Goal: Task Accomplishment & Management: Complete application form

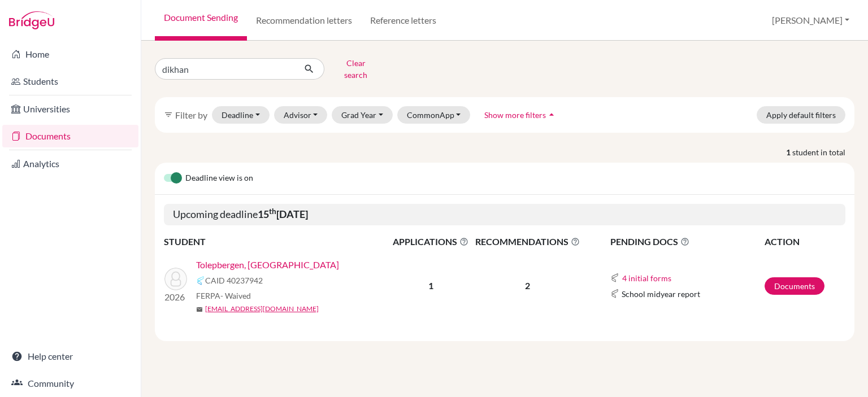
click at [255, 258] on link "Tolepbergen, [GEOGRAPHIC_DATA]" at bounding box center [267, 265] width 143 height 14
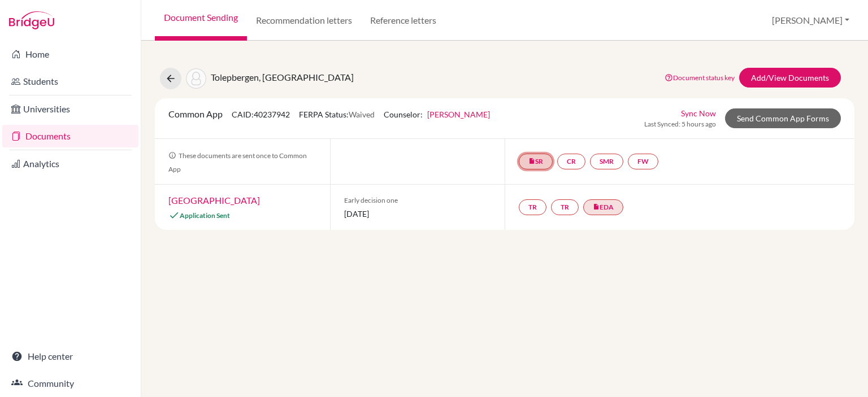
click at [540, 163] on link "insert_drive_file SR" at bounding box center [536, 162] width 34 height 16
click at [542, 128] on link "School report" at bounding box center [536, 128] width 48 height 10
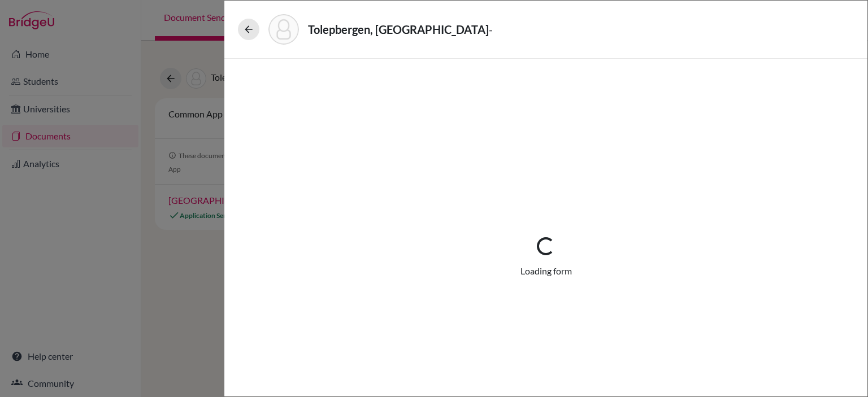
select select "4"
select select "684854"
select select "0"
select select "1"
select select "602047"
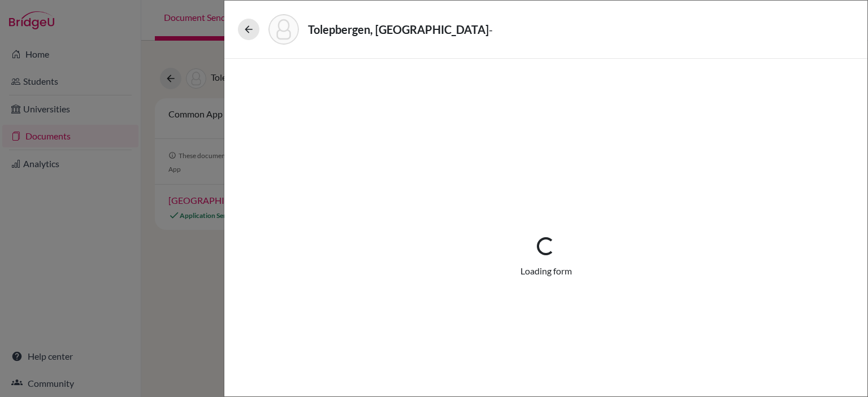
select select "603572"
select select "604165"
select select "6"
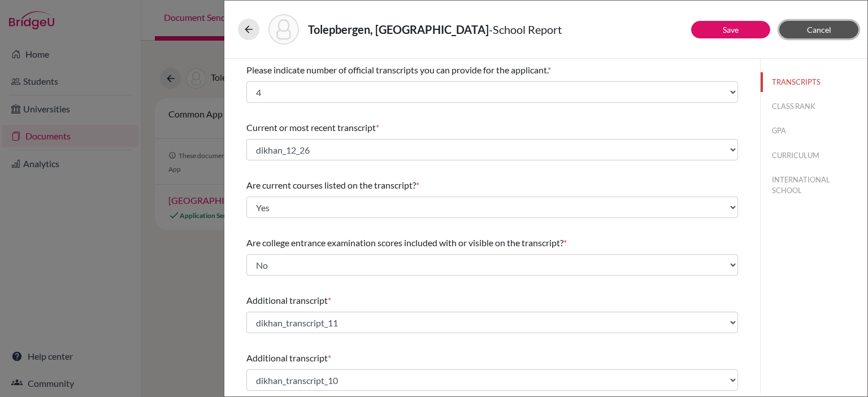
click at [815, 25] on span "Cancel" at bounding box center [819, 30] width 24 height 10
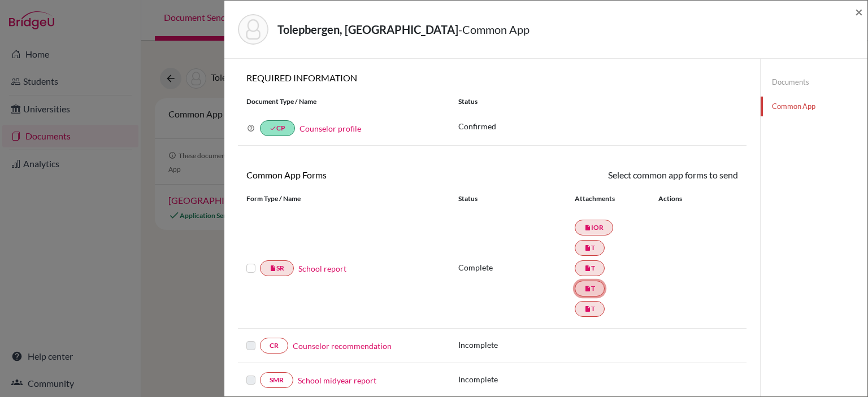
click at [587, 291] on link "insert_drive_file T" at bounding box center [589, 289] width 30 height 16
click at [857, 15] on span "×" at bounding box center [859, 11] width 8 height 16
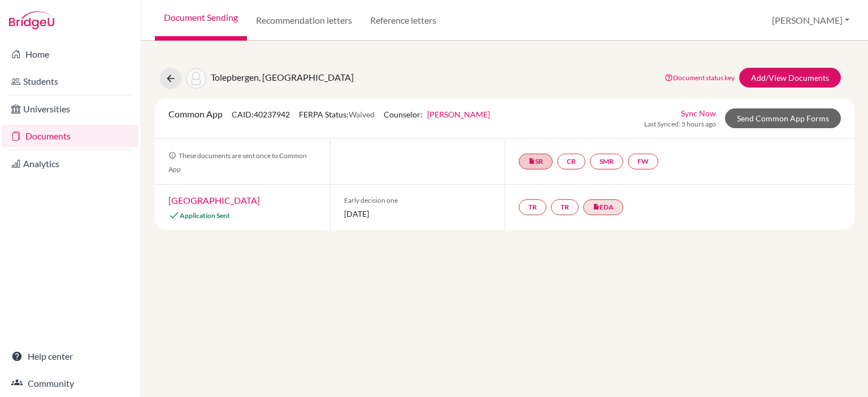
click at [79, 140] on link "Documents" at bounding box center [70, 136] width 136 height 23
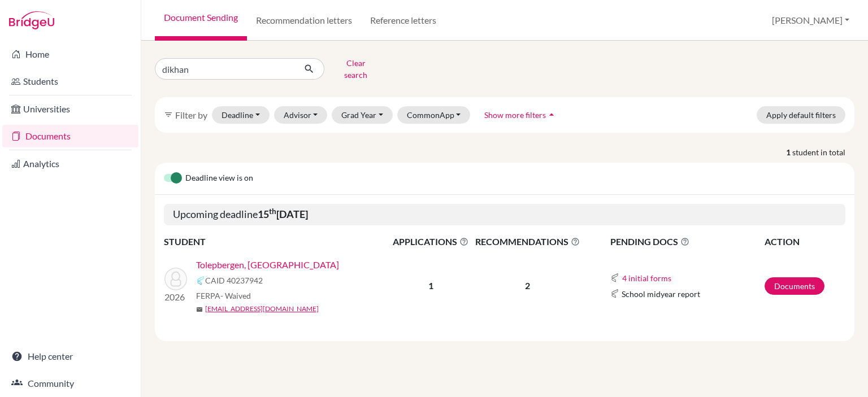
click at [262, 258] on link "Tolepbergen, [GEOGRAPHIC_DATA]" at bounding box center [267, 265] width 143 height 14
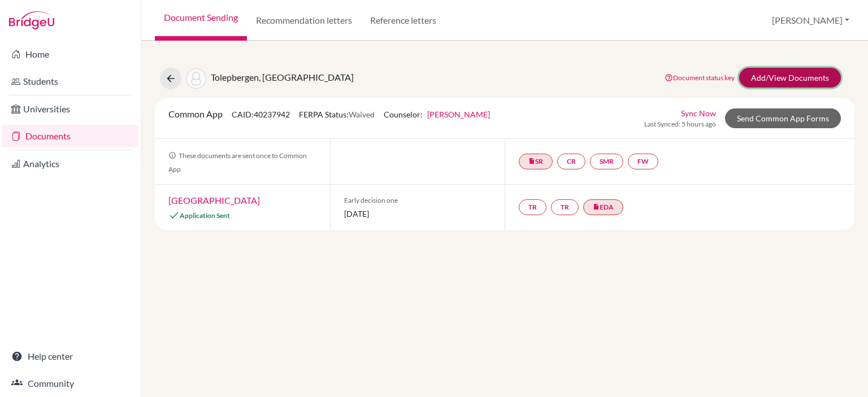
click at [801, 79] on link "Add/View Documents" at bounding box center [790, 78] width 102 height 20
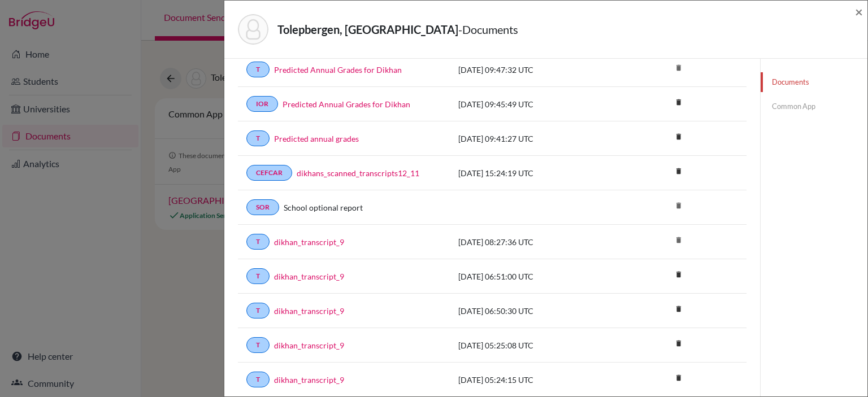
scroll to position [409, 0]
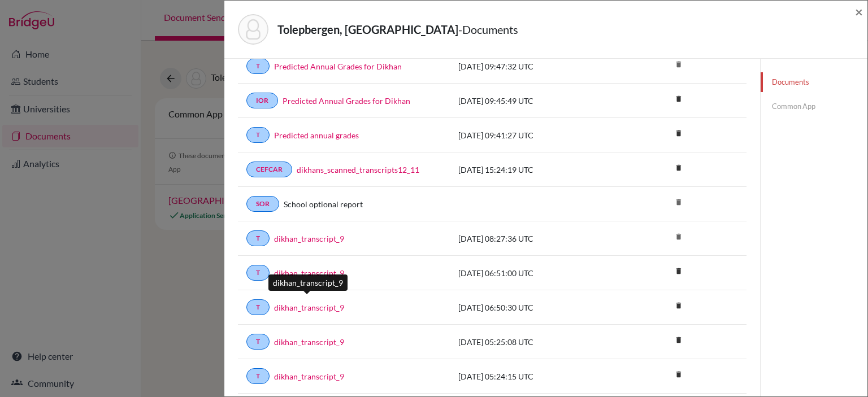
click at [322, 302] on link "dikhan_transcript_9" at bounding box center [309, 308] width 70 height 12
click at [856, 15] on span "×" at bounding box center [859, 11] width 8 height 16
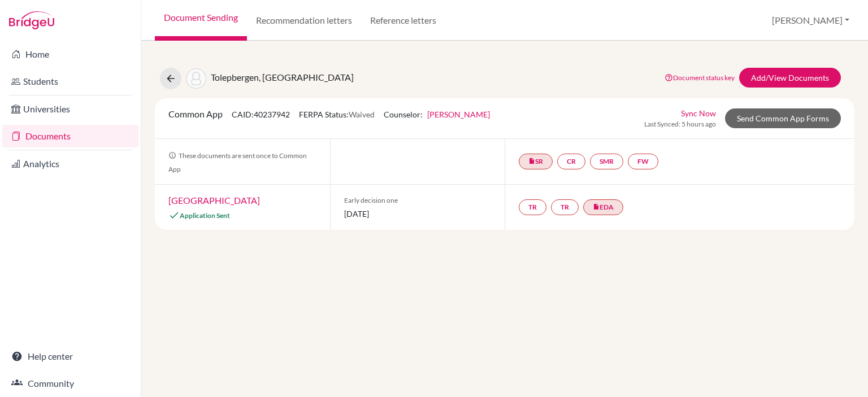
click at [206, 198] on link "Haverford College" at bounding box center [214, 200] width 92 height 11
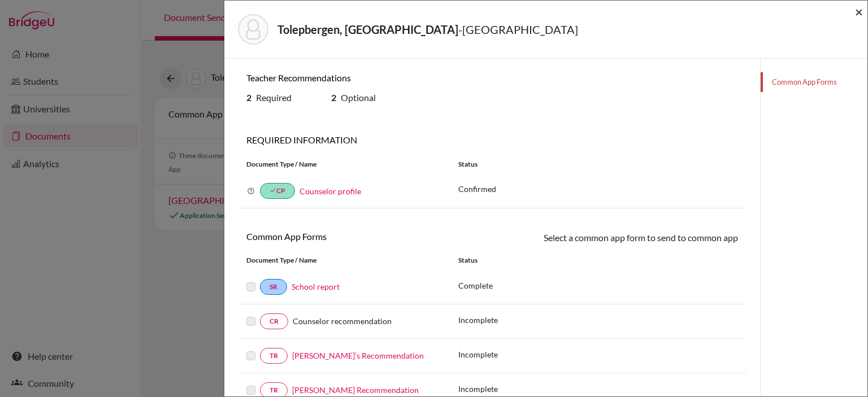
click at [857, 11] on span "×" at bounding box center [859, 11] width 8 height 16
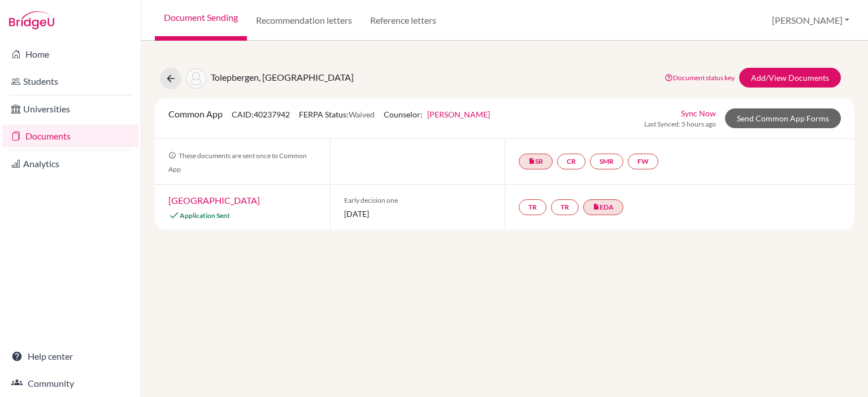
click at [60, 144] on link "Documents" at bounding box center [70, 136] width 136 height 23
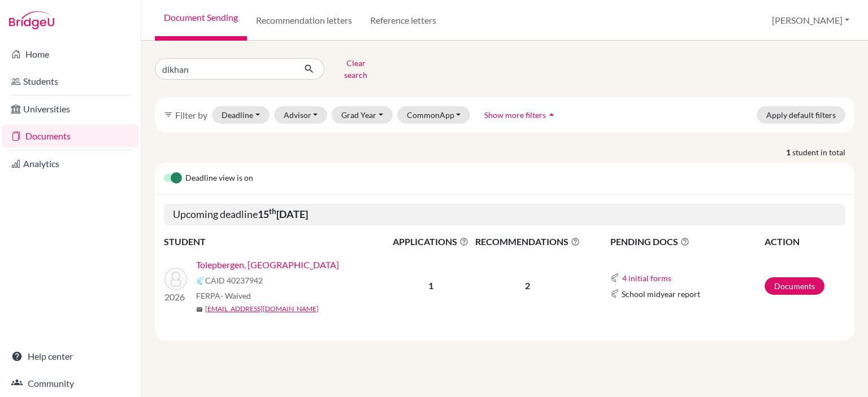
click at [254, 261] on link "Tolepbergen, [GEOGRAPHIC_DATA]" at bounding box center [267, 265] width 143 height 14
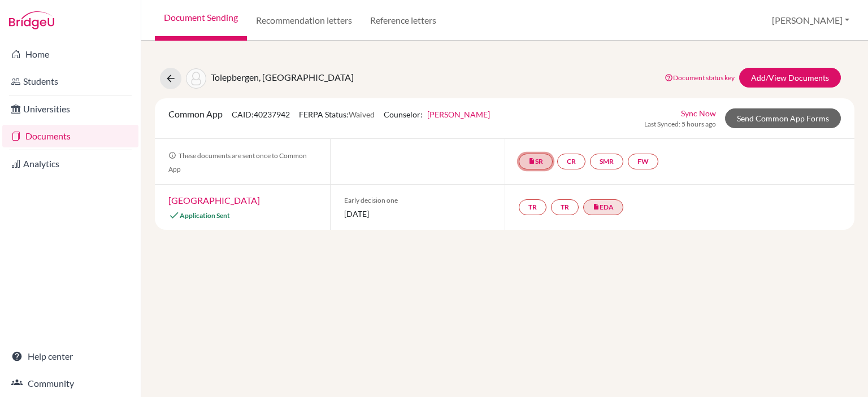
click at [539, 159] on link "insert_drive_file SR" at bounding box center [536, 162] width 34 height 16
click at [549, 123] on link "School report" at bounding box center [536, 128] width 48 height 10
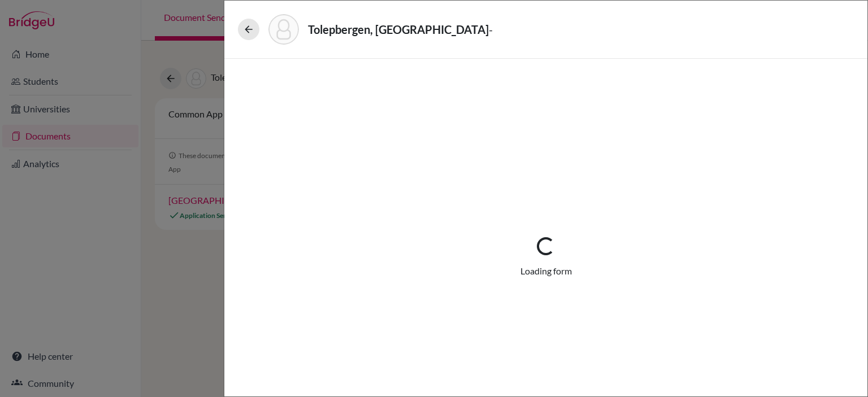
select select "4"
select select "684854"
select select "0"
select select "1"
select select "602047"
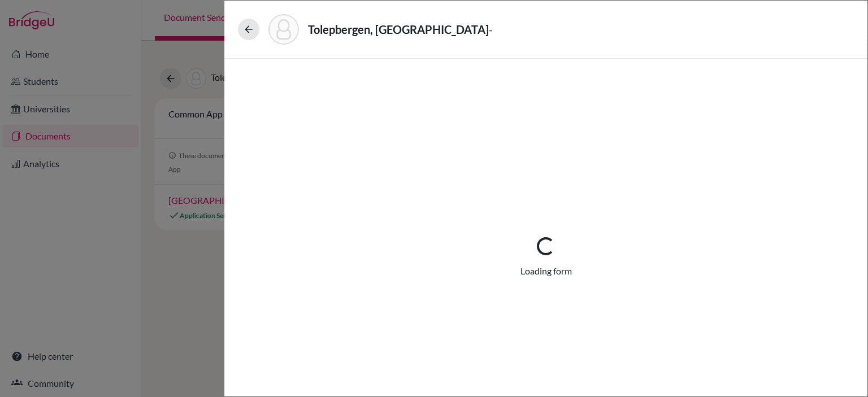
select select "603572"
select select "604165"
select select "6"
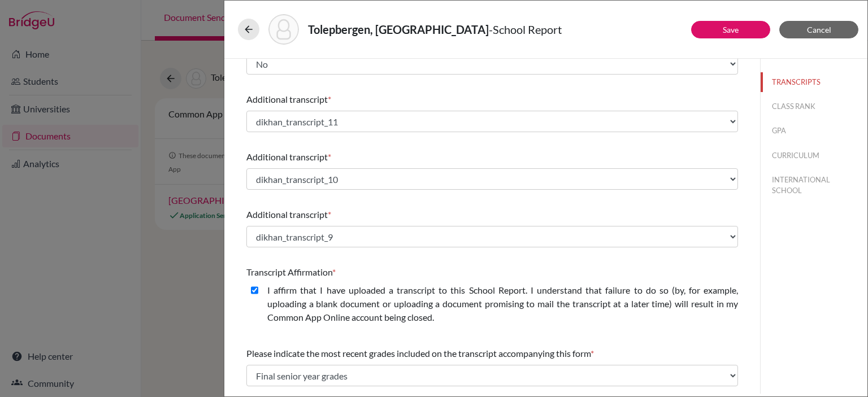
scroll to position [324, 0]
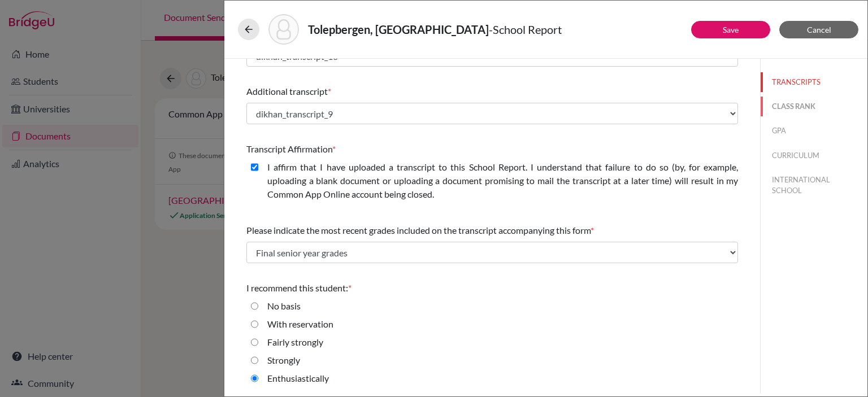
click at [798, 108] on button "CLASS RANK" at bounding box center [813, 107] width 107 height 20
select select "5"
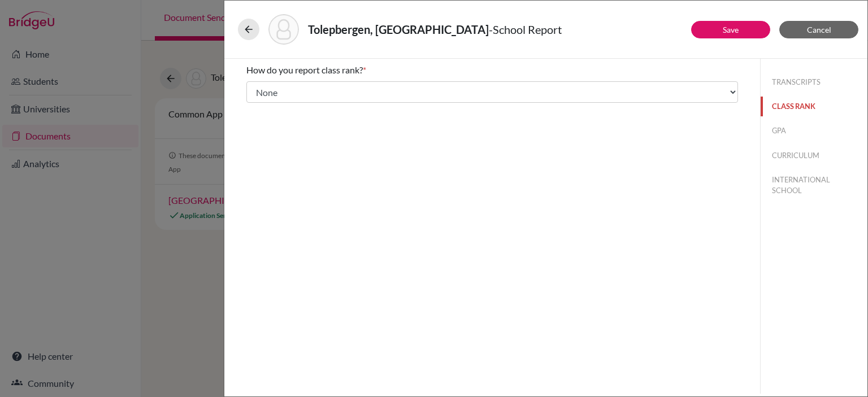
scroll to position [0, 0]
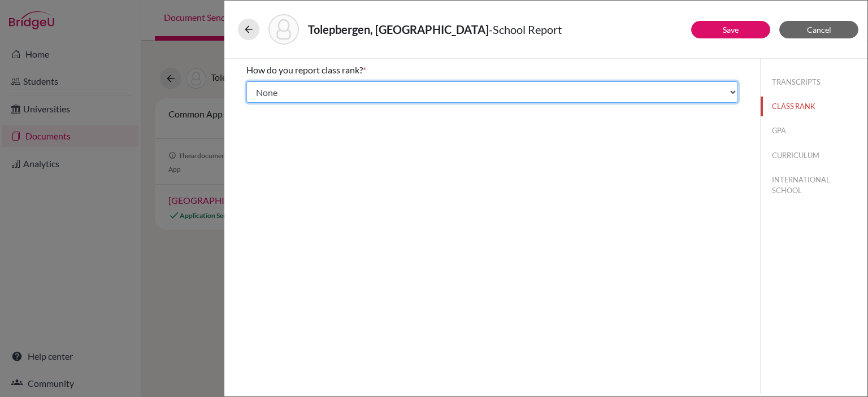
click at [698, 95] on select "Select... Exact Decile Quintile Quartile None" at bounding box center [491, 91] width 491 height 21
click at [246, 81] on select "Select... Exact Decile Quintile Quartile None" at bounding box center [491, 91] width 491 height 21
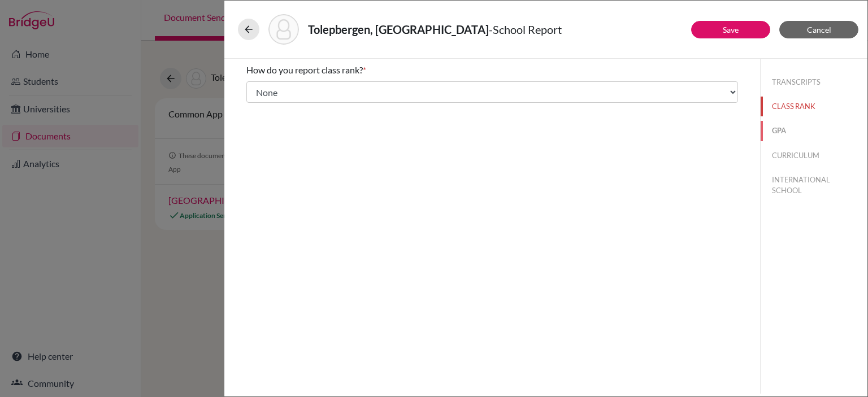
click at [782, 130] on button "GPA" at bounding box center [813, 131] width 107 height 20
type input "5.0"
type input "5"
select select "5"
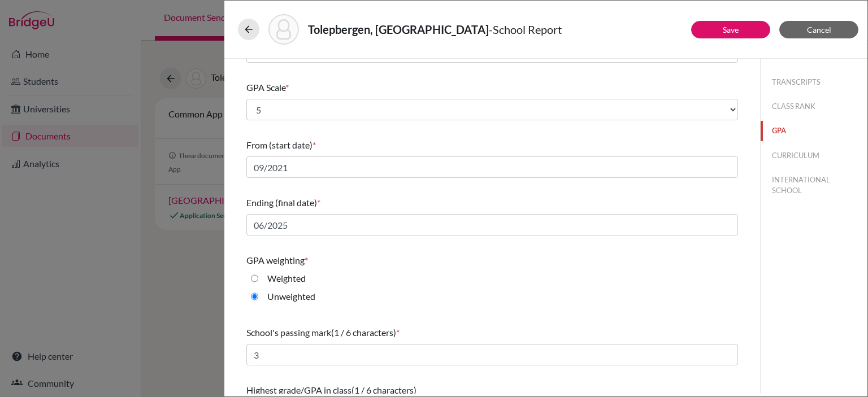
scroll to position [146, 0]
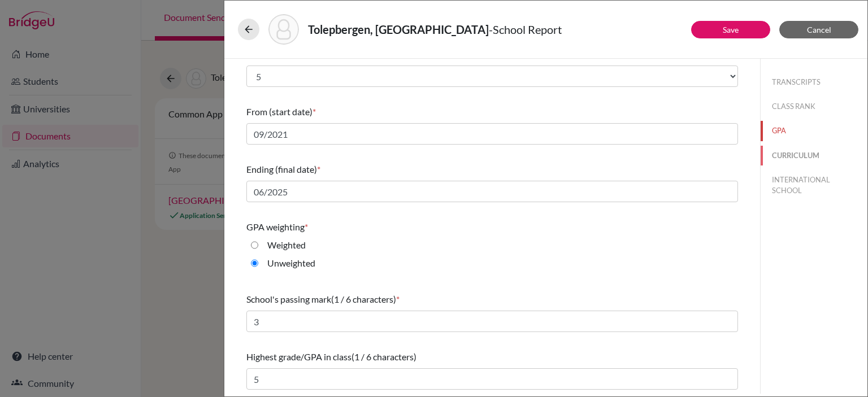
click at [796, 151] on button "CURRICULUM" at bounding box center [813, 156] width 107 height 20
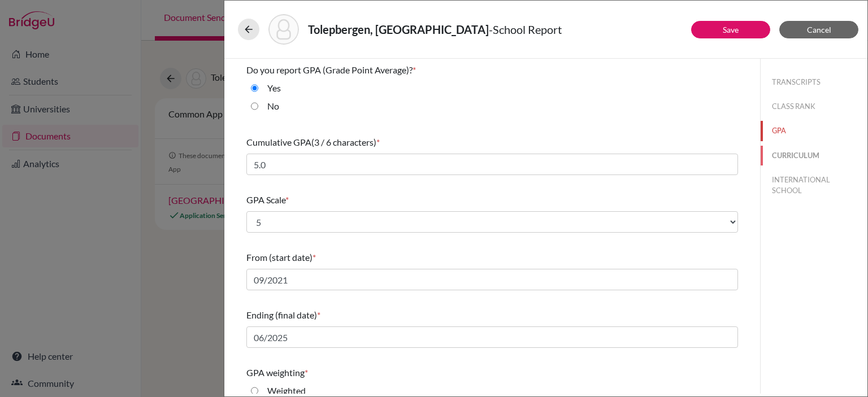
select select "4"
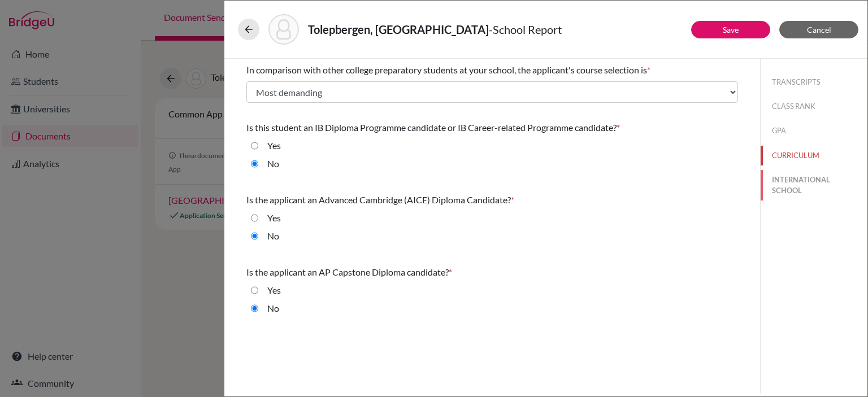
click at [787, 189] on button "INTERNATIONAL SCHOOL" at bounding box center [813, 185] width 107 height 31
radio input "false"
radio input "true"
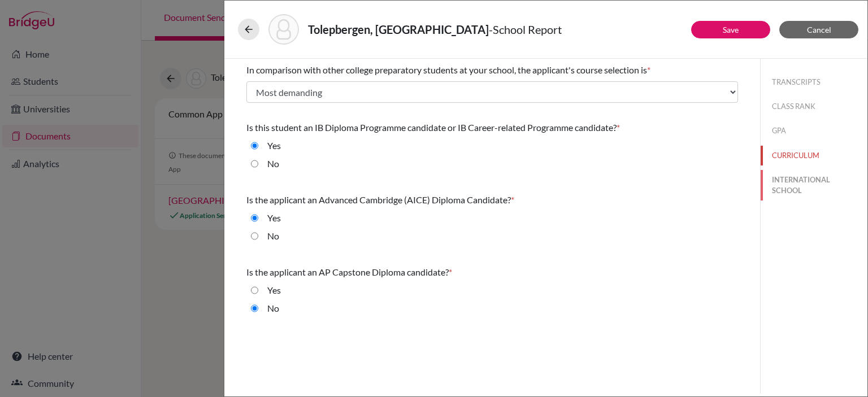
select select "14"
select select "684857"
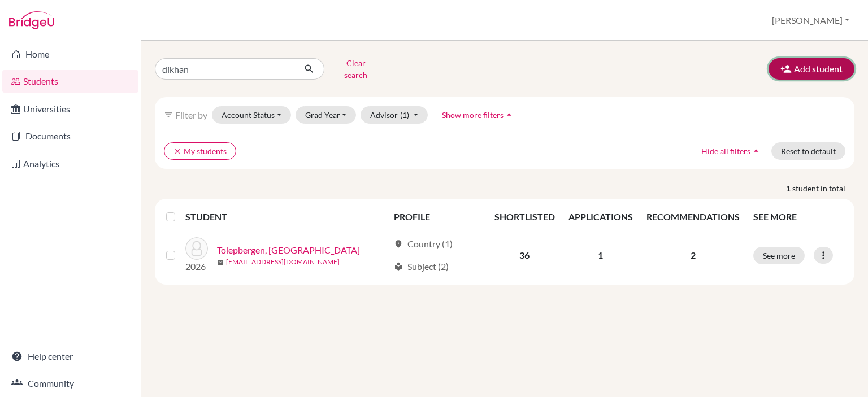
click at [832, 66] on button "Add student" at bounding box center [811, 68] width 86 height 21
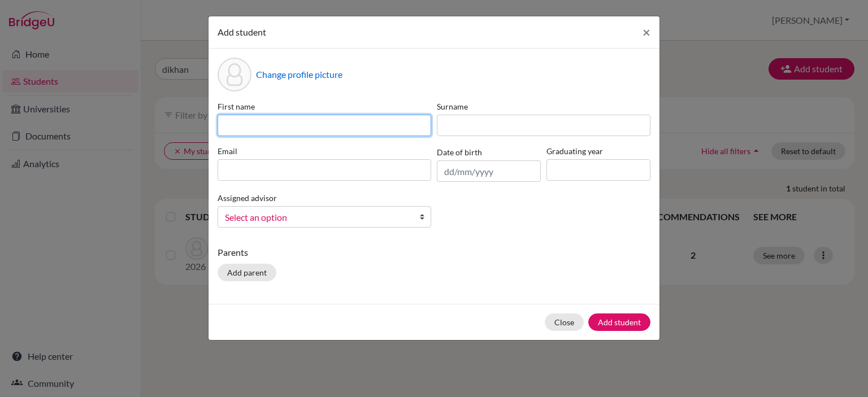
click at [365, 131] on input at bounding box center [324, 125] width 214 height 21
type input "Shanti"
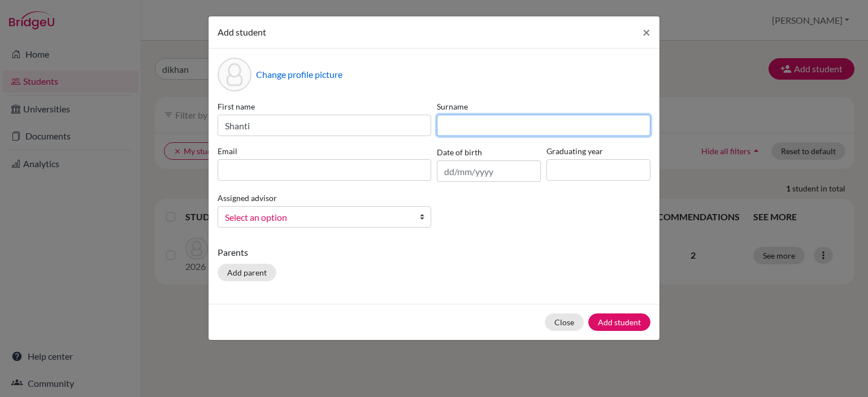
click at [462, 128] on input at bounding box center [544, 125] width 214 height 21
click at [462, 128] on input "Baiguyhina" at bounding box center [544, 125] width 214 height 21
type input "h"
type input "Baiguzhina"
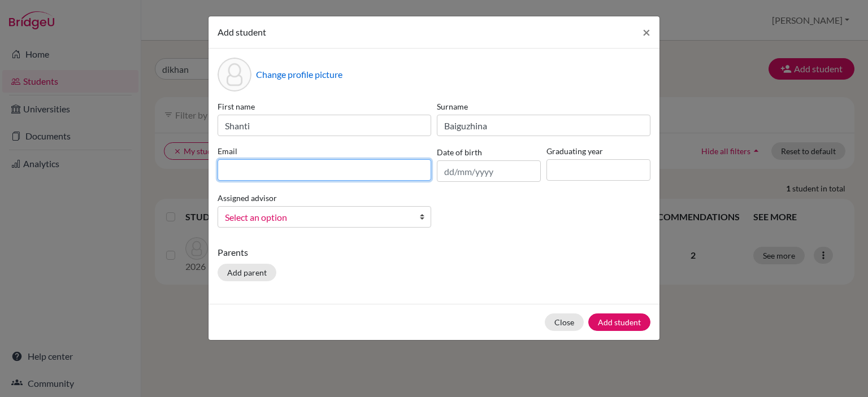
click at [256, 174] on input at bounding box center [324, 169] width 214 height 21
type input "[EMAIL_ADDRESS][DOMAIN_NAME]"
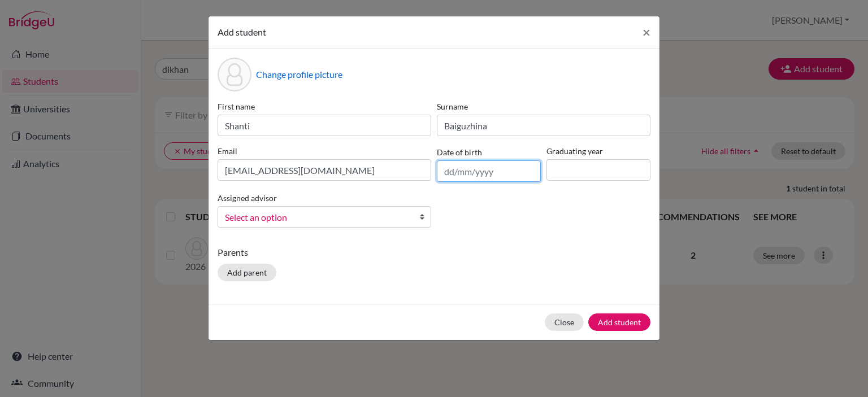
click at [482, 171] on input "text" at bounding box center [489, 170] width 104 height 21
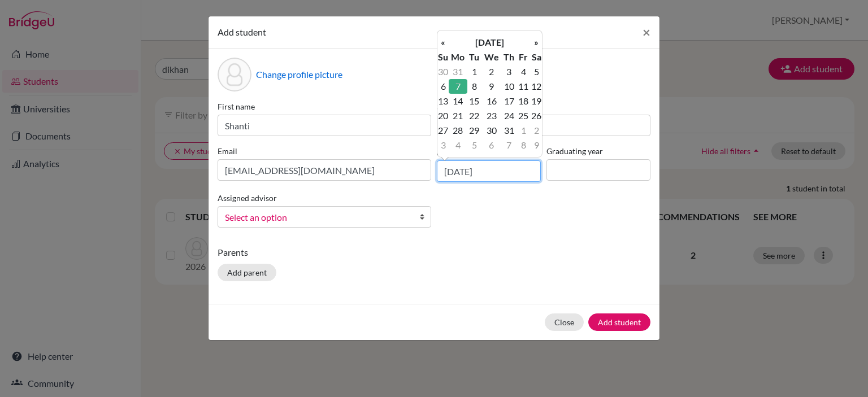
click at [455, 173] on input "07/01/2008" at bounding box center [489, 170] width 104 height 21
click at [503, 126] on td "31" at bounding box center [508, 130] width 15 height 15
type input "31/01/2008"
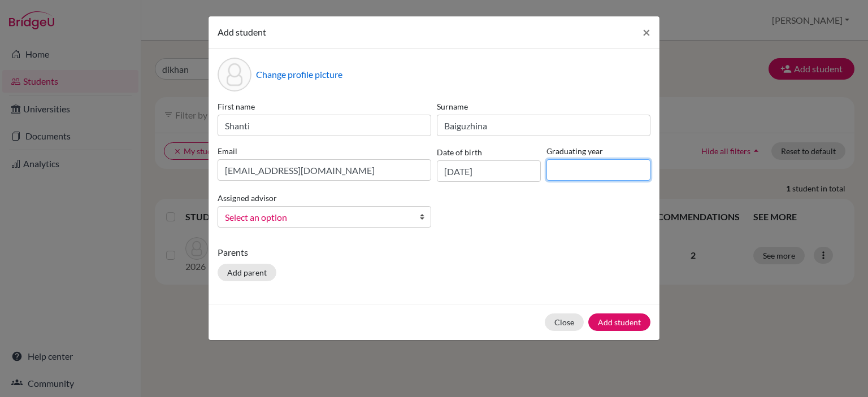
click at [574, 176] on input at bounding box center [598, 169] width 104 height 21
type input "2026"
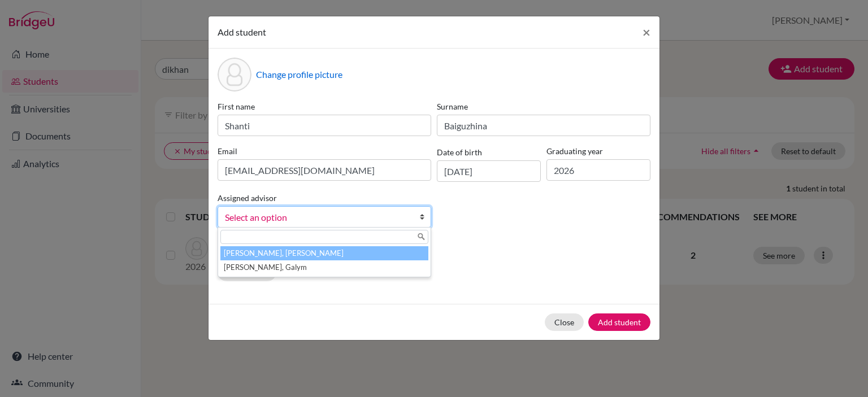
click at [387, 220] on span "Select an option" at bounding box center [317, 217] width 184 height 15
click at [347, 216] on span "Select an option" at bounding box center [317, 217] width 184 height 15
click at [301, 252] on li "Kurmanali, Aidana" at bounding box center [324, 253] width 208 height 14
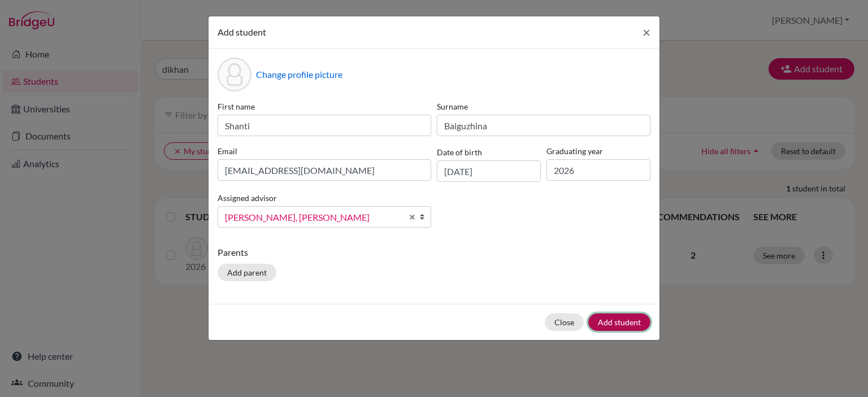
click at [620, 319] on button "Add student" at bounding box center [619, 322] width 62 height 18
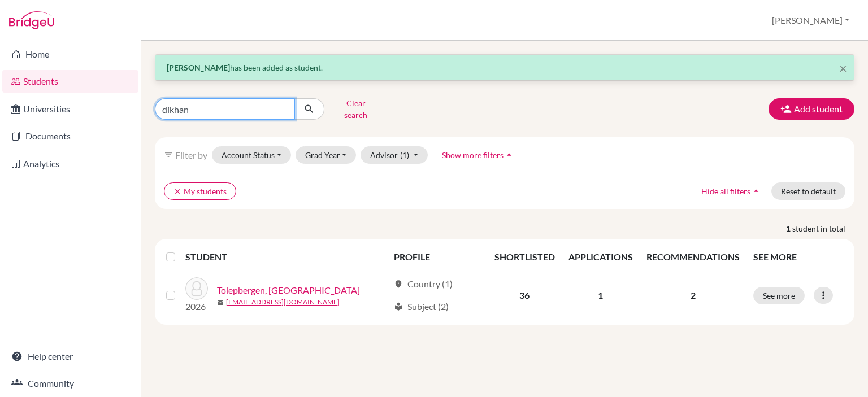
click at [289, 108] on input "dikhan" at bounding box center [225, 108] width 140 height 21
click at [285, 105] on input "dikhan" at bounding box center [225, 108] width 140 height 21
type input "b"
type input "shanti"
click at [246, 106] on input "shanti" at bounding box center [225, 108] width 140 height 21
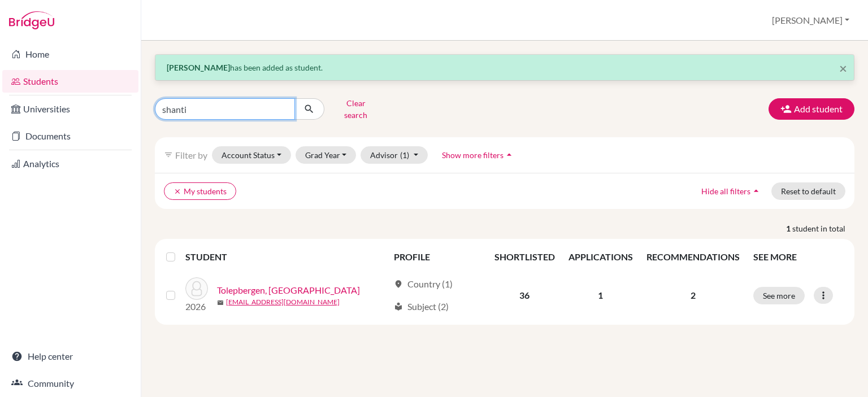
click button "submit" at bounding box center [309, 108] width 30 height 21
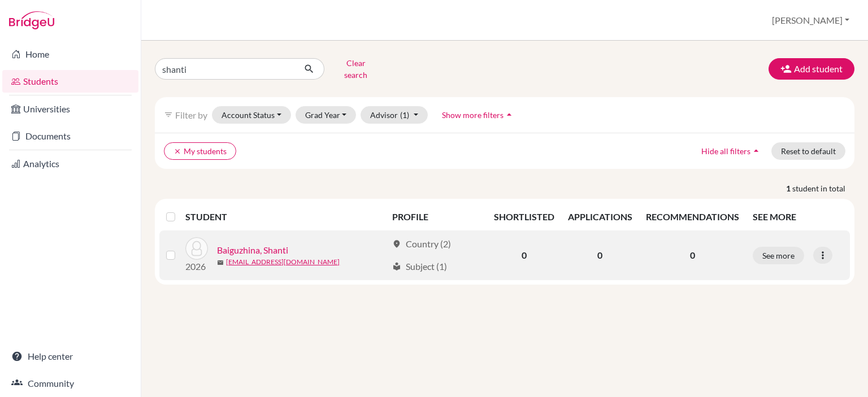
click at [263, 243] on link "Baiguzhina, Shanti" at bounding box center [252, 250] width 71 height 14
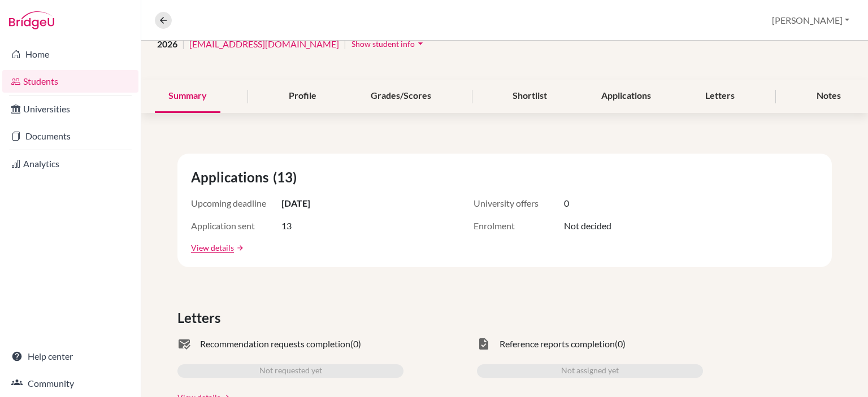
scroll to position [93, 0]
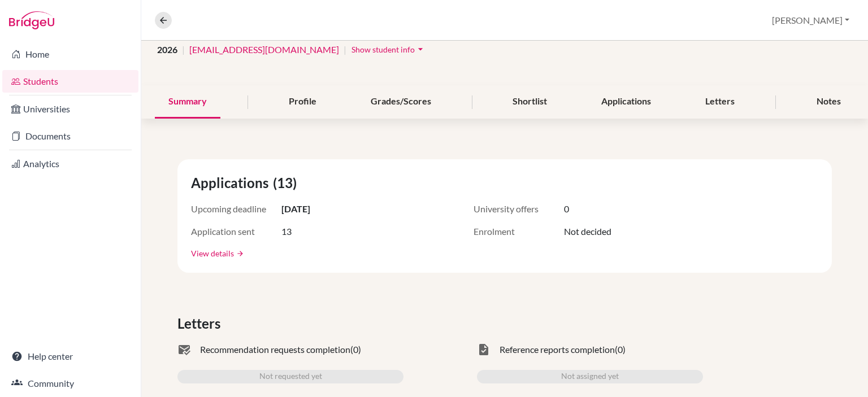
click at [221, 255] on link "View details" at bounding box center [212, 253] width 43 height 12
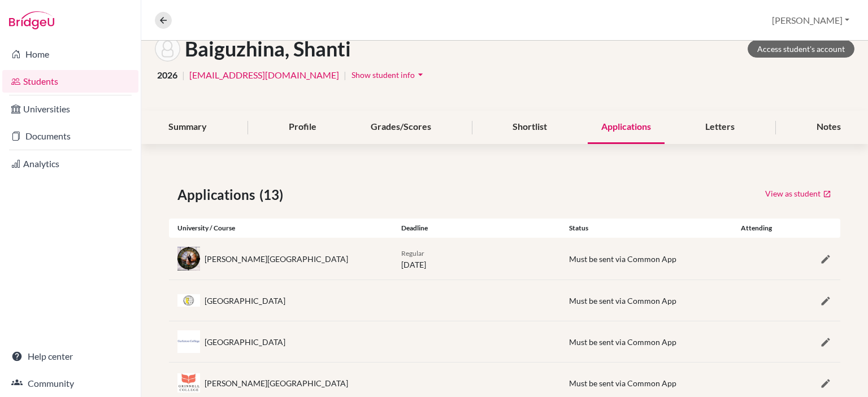
scroll to position [75, 0]
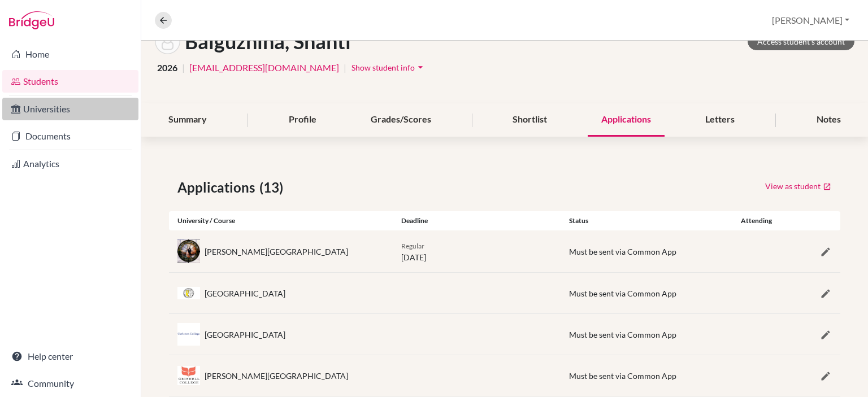
click at [72, 116] on link "Universities" at bounding box center [70, 109] width 136 height 23
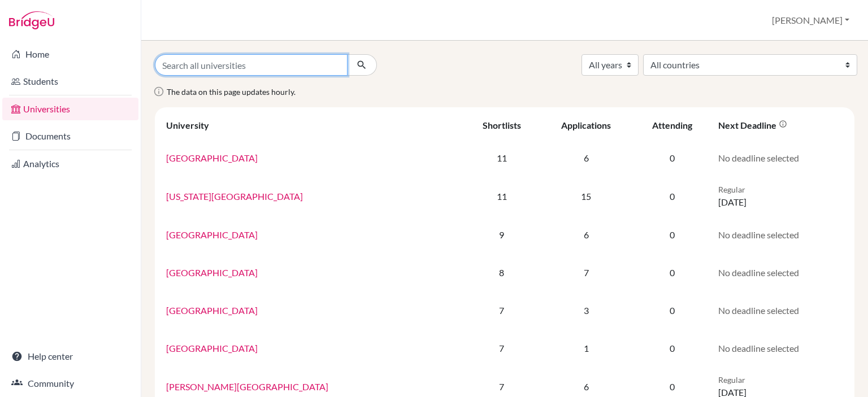
click at [239, 68] on input "Search all universities" at bounding box center [251, 64] width 193 height 21
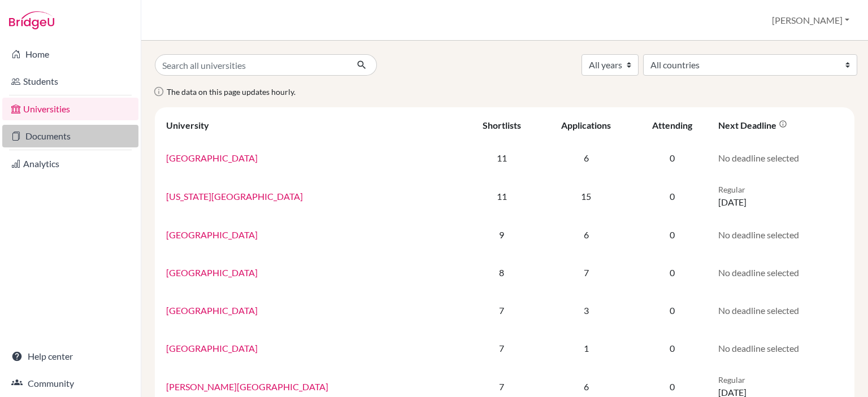
click at [60, 141] on link "Documents" at bounding box center [70, 136] width 136 height 23
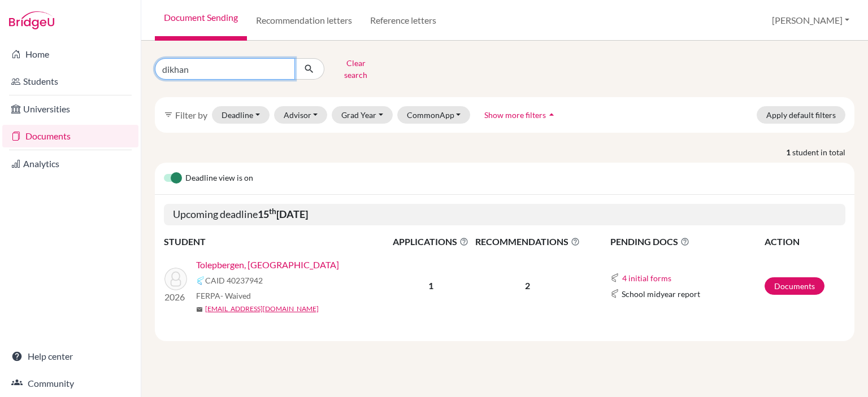
click at [284, 65] on input "dikhan" at bounding box center [225, 68] width 140 height 21
type input "shanti"
click button "submit" at bounding box center [309, 68] width 30 height 21
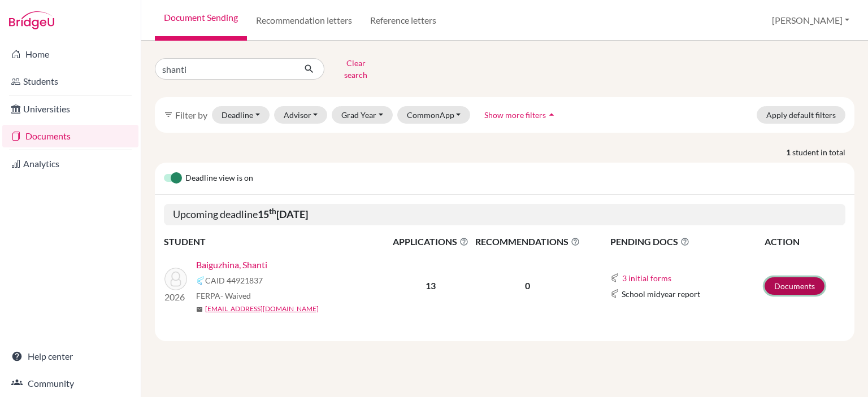
click at [813, 282] on link "Documents" at bounding box center [794, 286] width 60 height 18
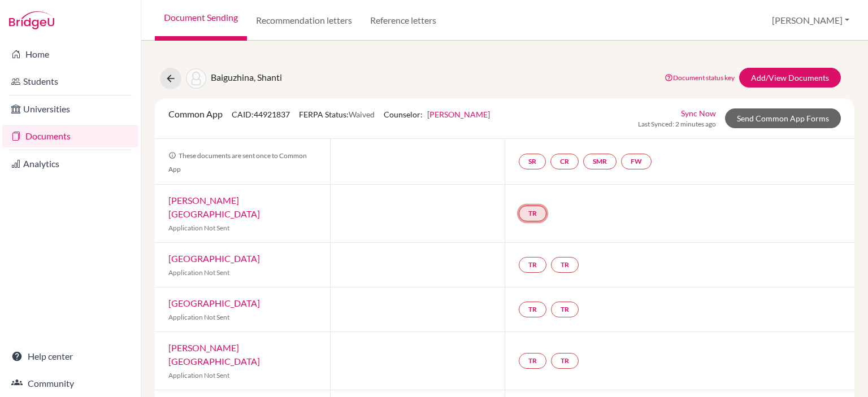
click at [531, 208] on link "TR" at bounding box center [533, 214] width 28 height 16
click at [719, 151] on div "SR CR SMR FW" at bounding box center [679, 161] width 350 height 45
click at [540, 203] on div "TR" at bounding box center [535, 213] width 32 height 20
click at [533, 206] on link "TR" at bounding box center [533, 214] width 28 height 16
click at [546, 160] on h3 "Teacher recommendation" at bounding box center [532, 164] width 112 height 20
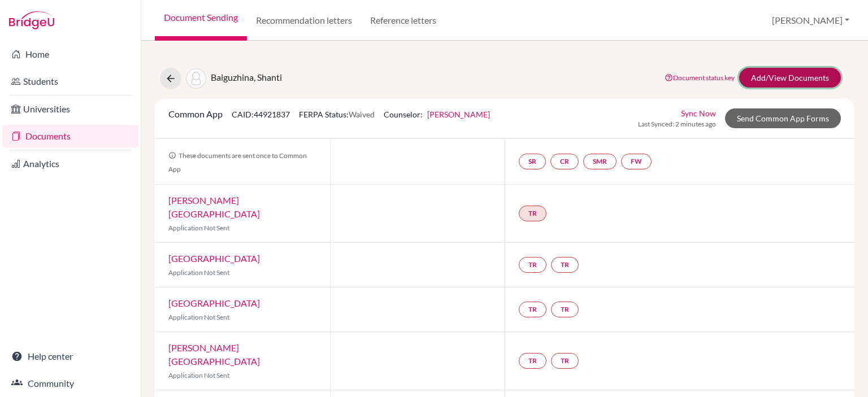
click at [763, 73] on link "Add/View Documents" at bounding box center [790, 78] width 102 height 20
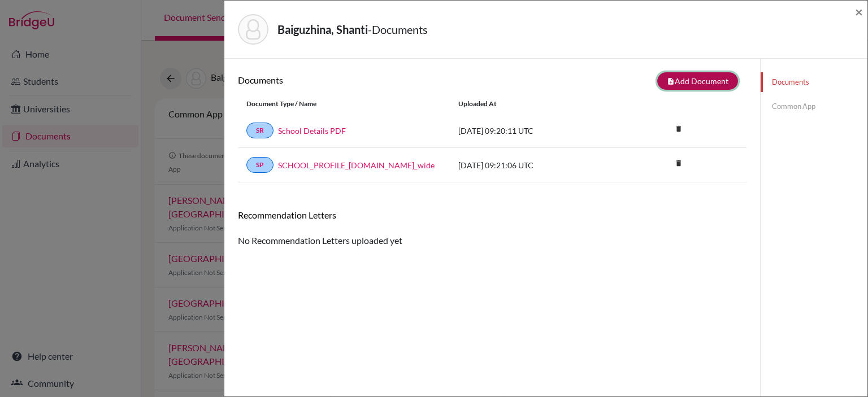
click at [705, 79] on button "note_add Add Document" at bounding box center [697, 81] width 81 height 18
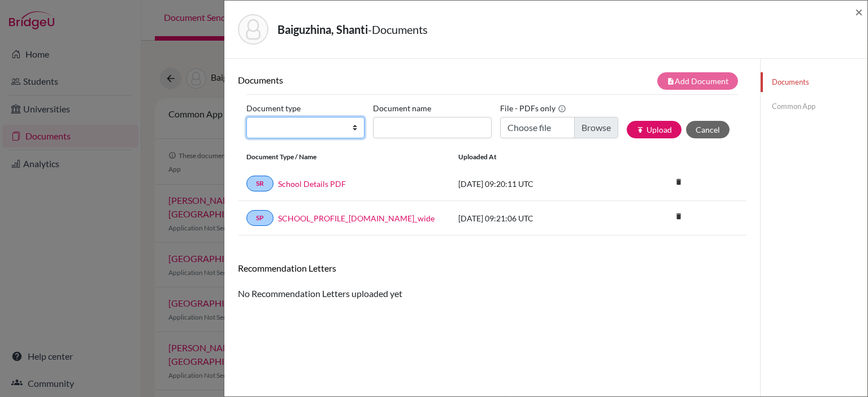
click at [341, 127] on select "Change explanation for Common App reports Counselor recommendation Internationa…" at bounding box center [305, 127] width 118 height 21
select select "5"
click at [246, 117] on select "Change explanation for Common App reports Counselor recommendation Internationa…" at bounding box center [305, 127] width 118 height 21
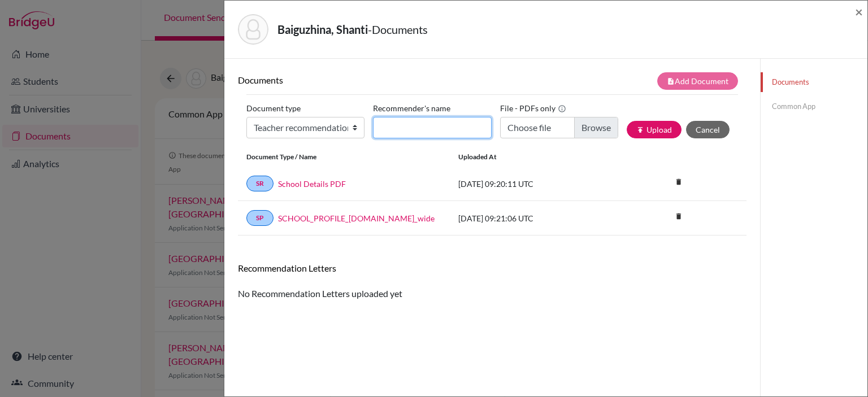
click at [445, 125] on input "Recommender's name" at bounding box center [432, 127] width 118 height 21
type input "bla bla"
click at [660, 127] on button "publish Upload" at bounding box center [653, 130] width 55 height 18
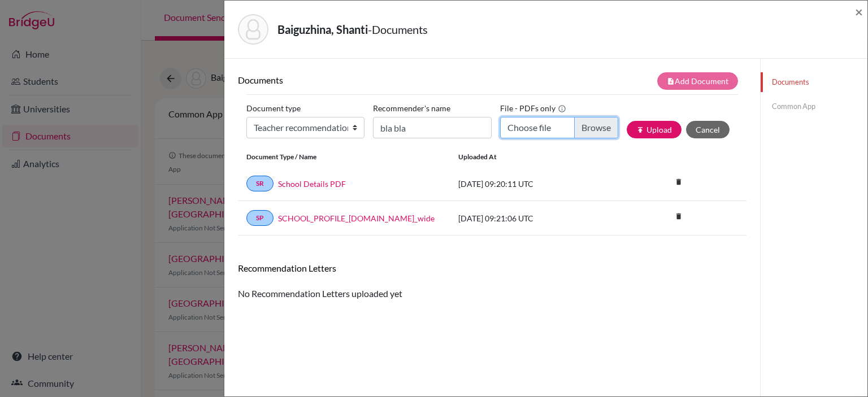
click at [545, 134] on input "Choose file" at bounding box center [559, 127] width 118 height 21
click at [860, 14] on span "×" at bounding box center [859, 11] width 8 height 16
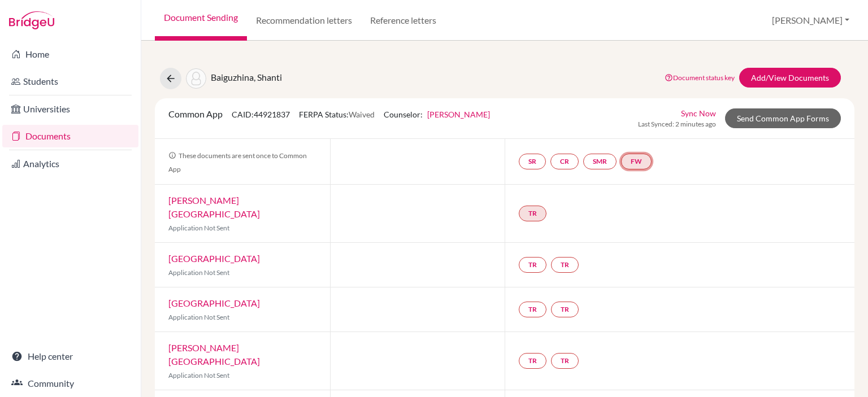
click at [644, 160] on link "FW" at bounding box center [636, 162] width 31 height 16
click at [642, 126] on link "Fee waiver" at bounding box center [639, 128] width 38 height 10
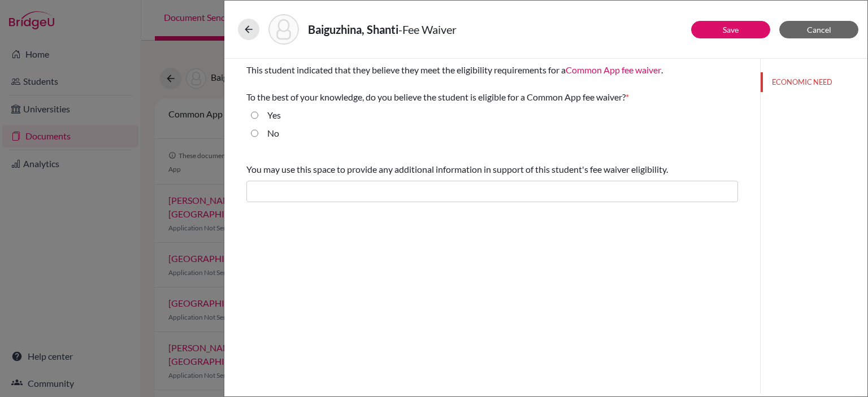
click at [255, 114] on input "Yes" at bounding box center [254, 115] width 7 height 14
radio input "true"
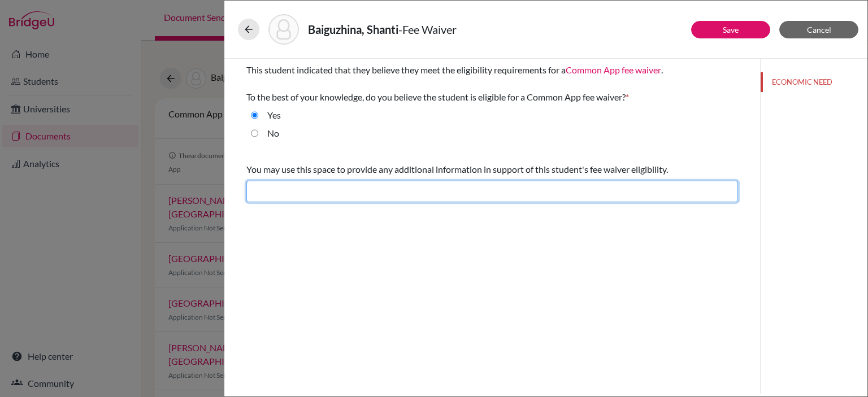
click at [407, 198] on input "text" at bounding box center [491, 191] width 491 height 21
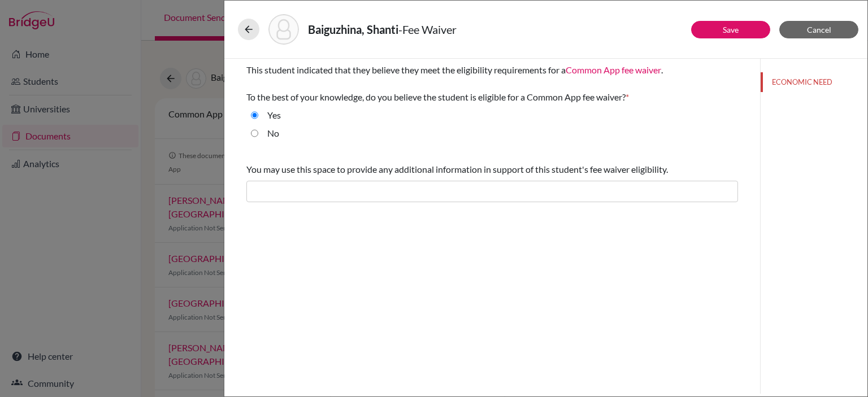
click at [592, 277] on div "This student indicated that they believe they meet the eligibility requirements…" at bounding box center [491, 226] width 535 height 335
click at [746, 29] on button "Save" at bounding box center [730, 30] width 79 height 18
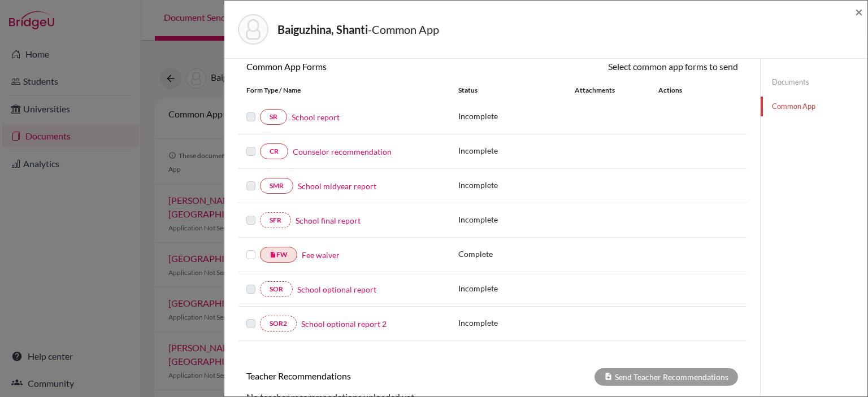
scroll to position [117, 0]
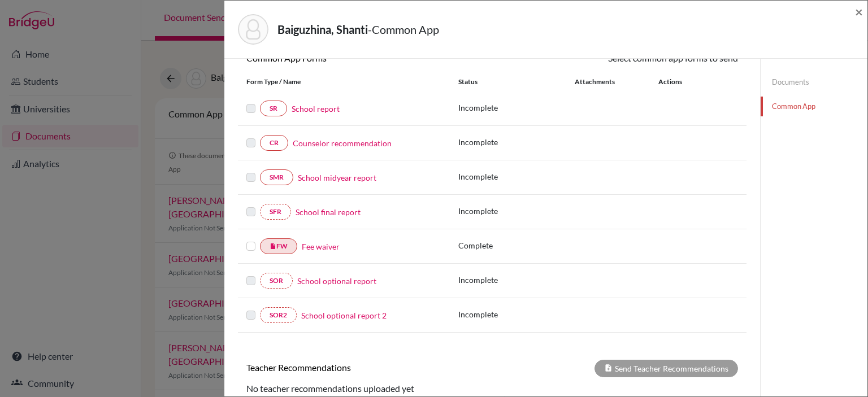
click at [251, 240] on label at bounding box center [250, 240] width 9 height 0
click at [0, 0] on input "checkbox" at bounding box center [0, 0] width 0 height 0
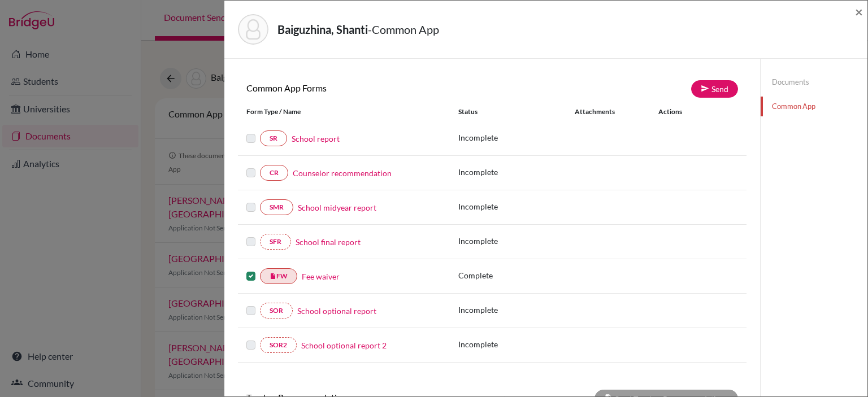
scroll to position [88, 0]
click at [492, 85] on div "Send These documents will be sent to all Common App universities selected by yo…" at bounding box center [619, 89] width 254 height 18
click at [250, 269] on label at bounding box center [250, 269] width 9 height 0
click at [0, 0] on input "checkbox" at bounding box center [0, 0] width 0 height 0
